Goal: Information Seeking & Learning: Learn about a topic

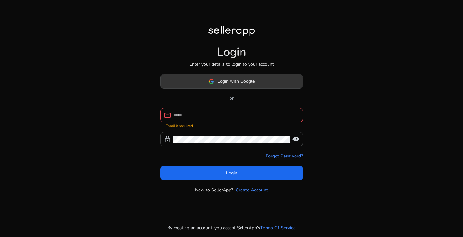
click at [226, 85] on span "Login with Google" at bounding box center [235, 81] width 37 height 7
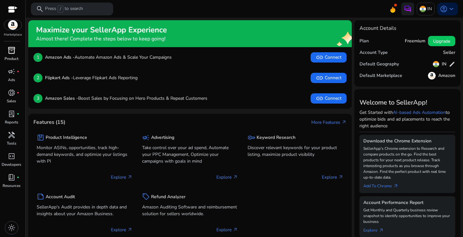
click at [14, 57] on p "Product" at bounding box center [11, 59] width 14 height 6
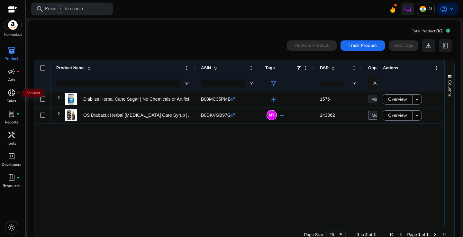
click at [14, 93] on span "donut_small" at bounding box center [12, 93] width 8 height 8
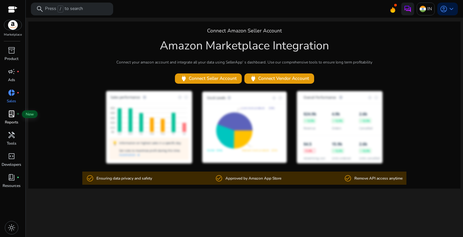
click at [10, 118] on span "lab_profile" at bounding box center [12, 114] width 8 height 8
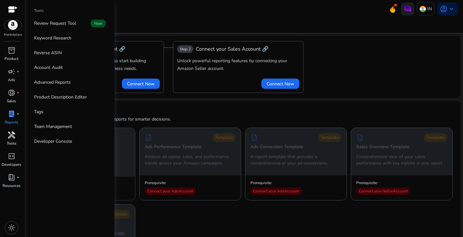
click at [12, 139] on span "handyman" at bounding box center [12, 135] width 8 height 8
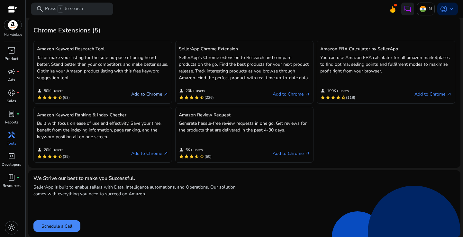
scroll to position [188, 0]
click at [15, 179] on span "book_4" at bounding box center [12, 178] width 8 height 8
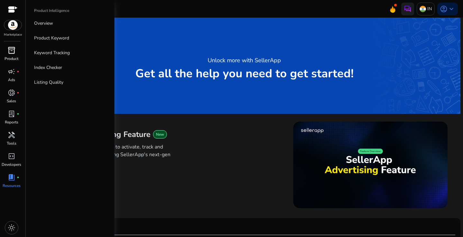
click at [13, 54] on span "inventory_2" at bounding box center [12, 51] width 8 height 8
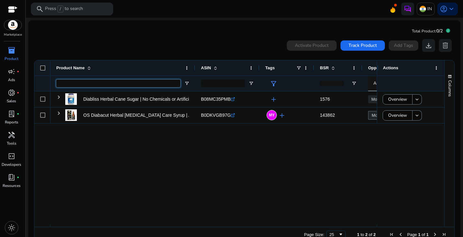
click at [126, 84] on input "Product Name Filter Input" at bounding box center [118, 84] width 124 height 8
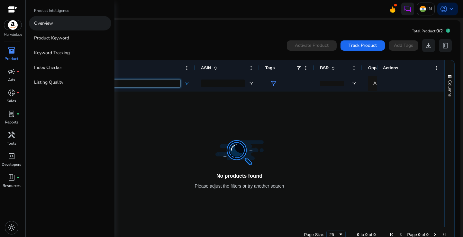
type input "**********"
click at [41, 25] on p "Overview" at bounding box center [43, 23] width 19 height 7
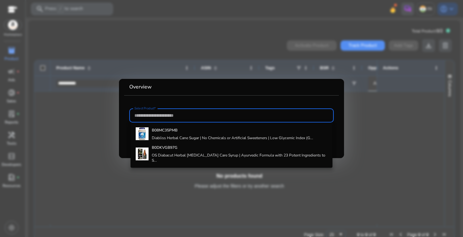
click at [359, 120] on div at bounding box center [231, 118] width 463 height 237
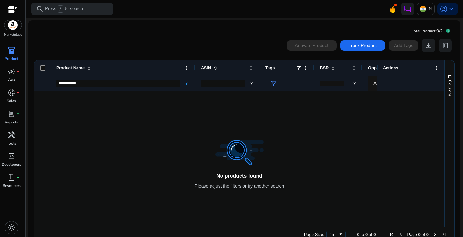
click at [437, 31] on span "0/2" at bounding box center [439, 31] width 6 height 6
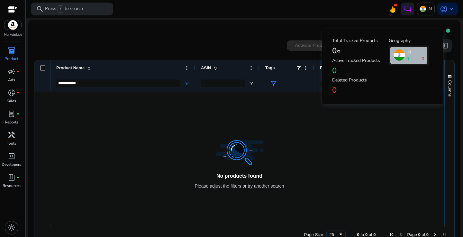
click at [446, 32] on icon at bounding box center [447, 31] width 4 height 4
click at [339, 51] on span "/2" at bounding box center [338, 52] width 4 height 6
